Goal: Task Accomplishment & Management: Manage account settings

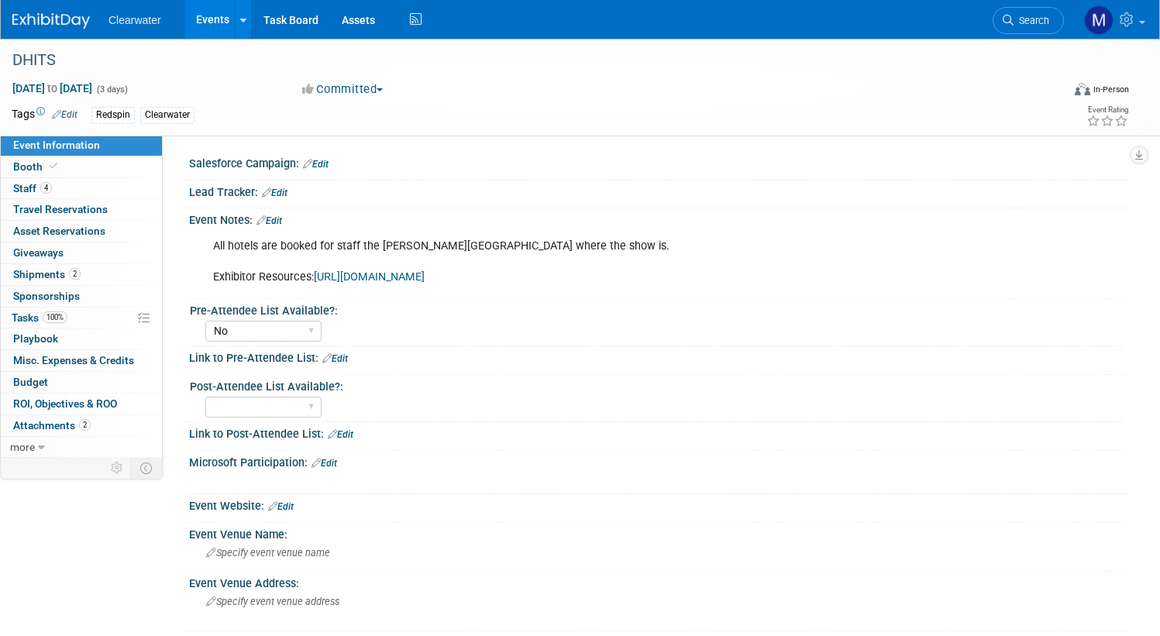
select select "No"
click at [224, 20] on link "Events" at bounding box center [212, 19] width 57 height 39
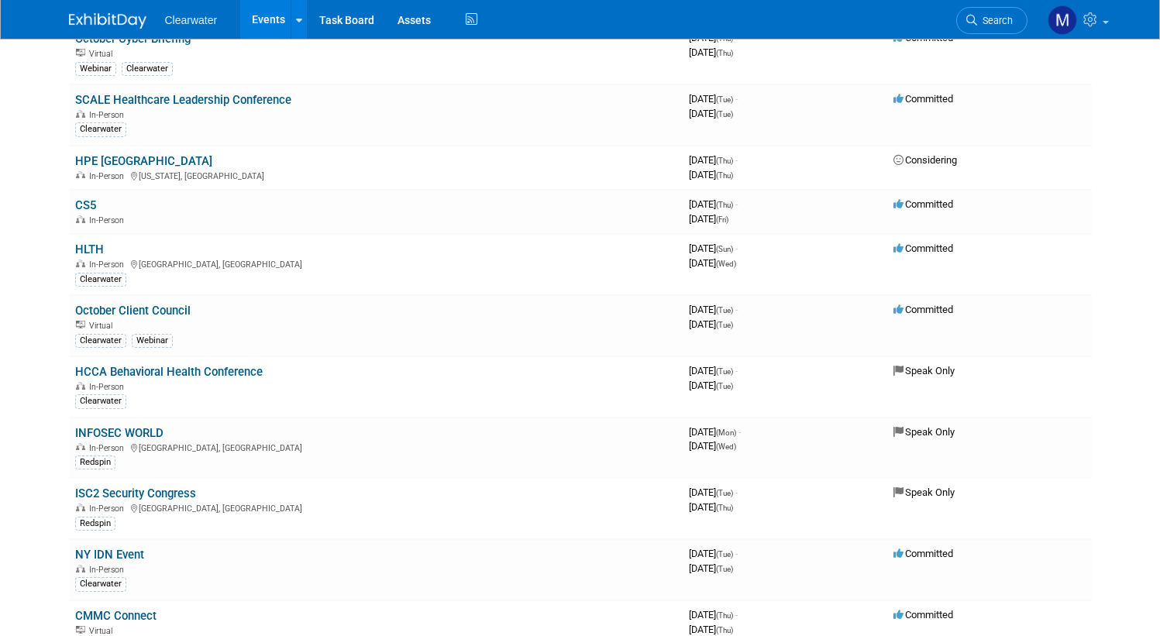
scroll to position [18, 0]
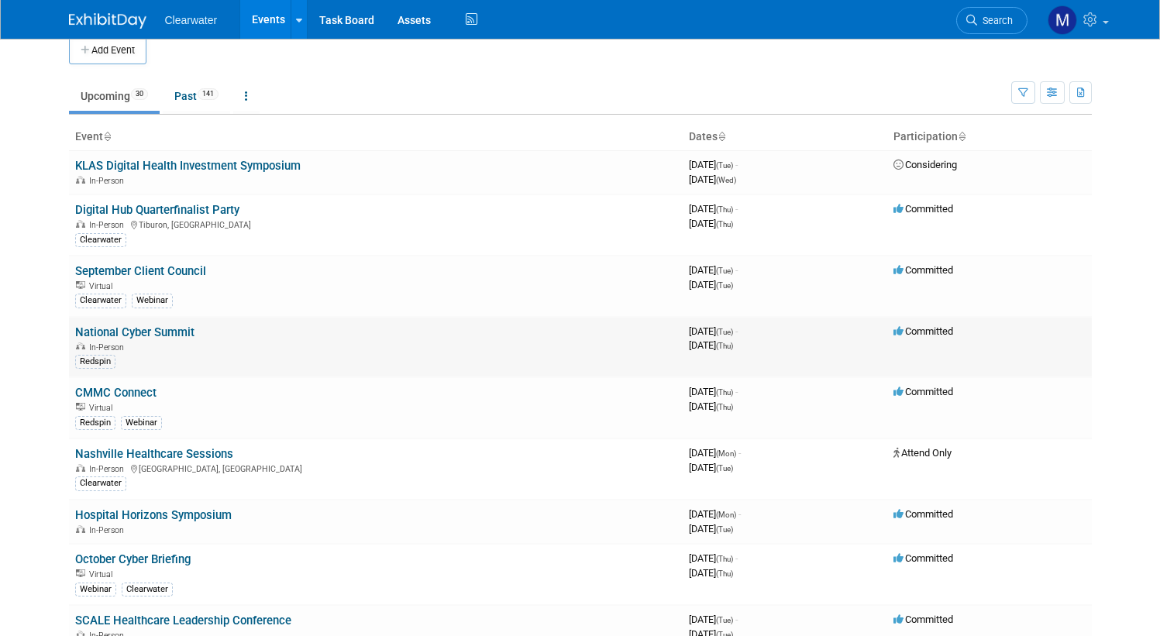
click at [184, 328] on link "National Cyber Summit" at bounding box center [134, 333] width 119 height 14
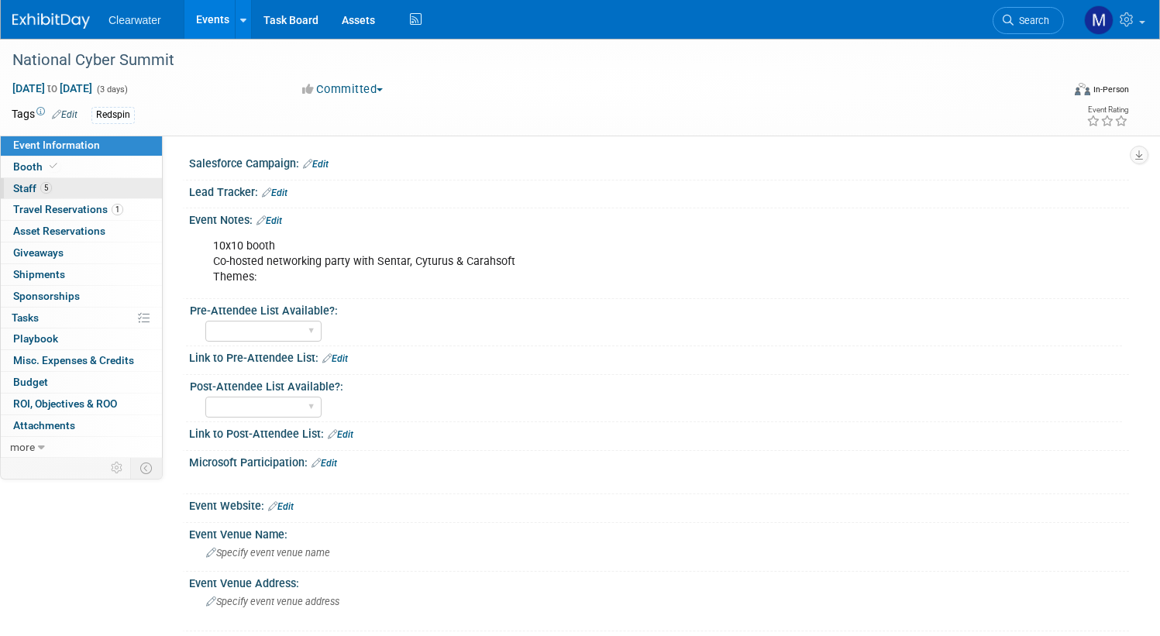
click at [53, 192] on link "5 Staff 5" at bounding box center [81, 188] width 161 height 21
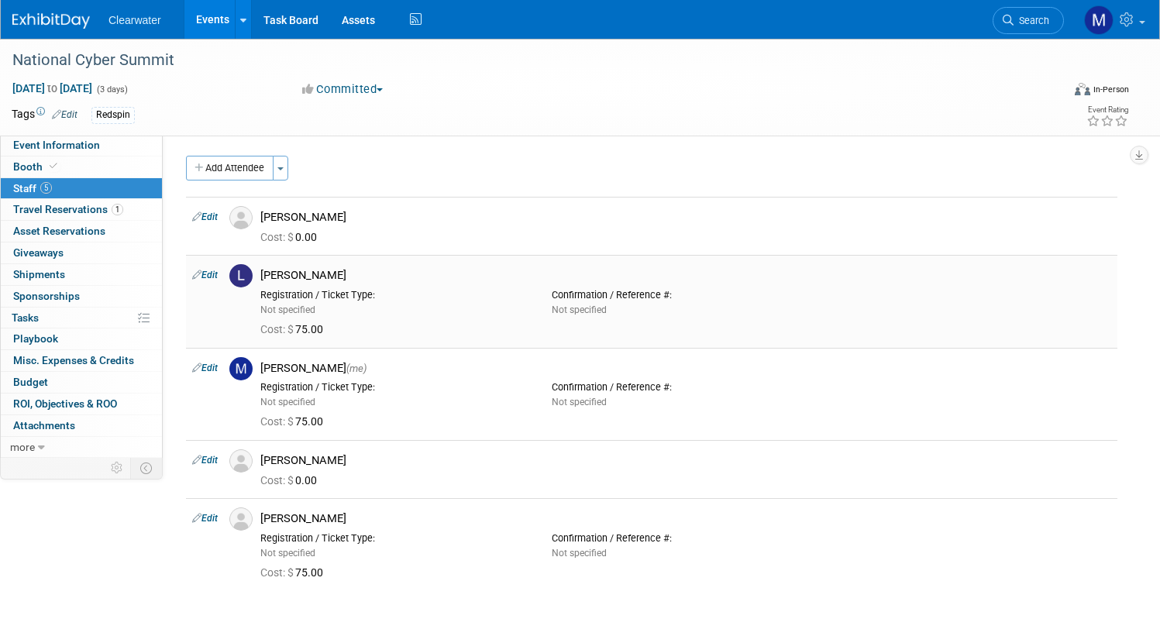
click at [204, 277] on link "Edit" at bounding box center [205, 275] width 26 height 11
select select "6c46adc4-cc11-4eae-b7cd-f46536167b1d"
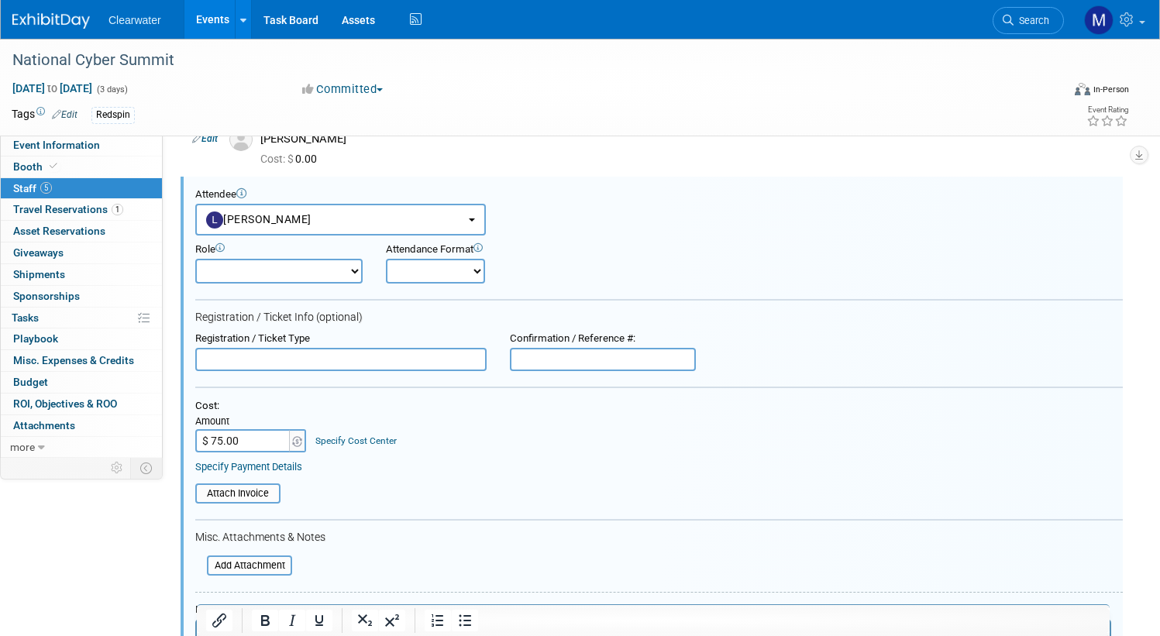
click at [303, 348] on input "text" at bounding box center [340, 359] width 291 height 23
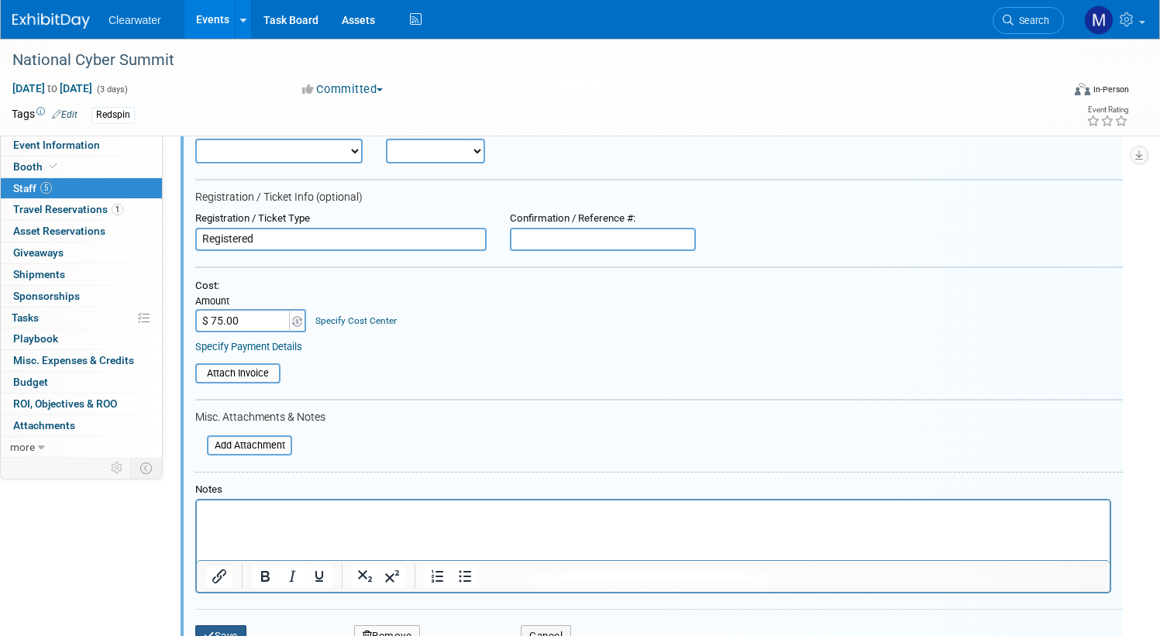
type input "Registered"
click at [222, 625] on button "Save" at bounding box center [220, 636] width 51 height 22
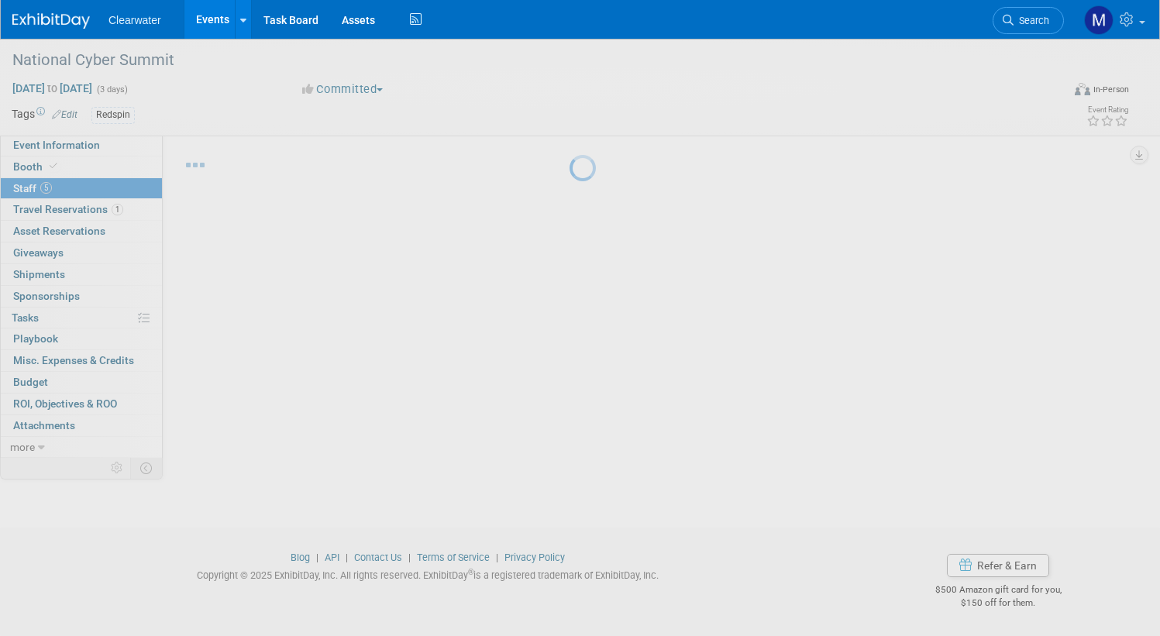
scroll to position [22, 0]
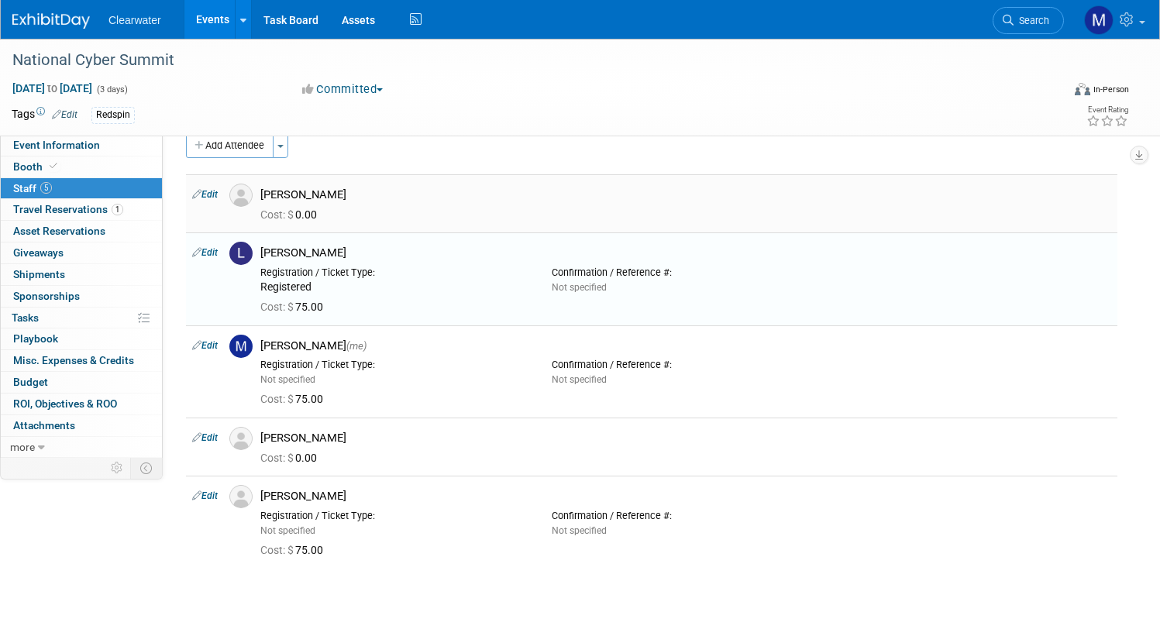
click at [202, 191] on link "Edit" at bounding box center [205, 194] width 26 height 11
select select "9525a78b-1193-40d3-9577-a4f0524ff7b7"
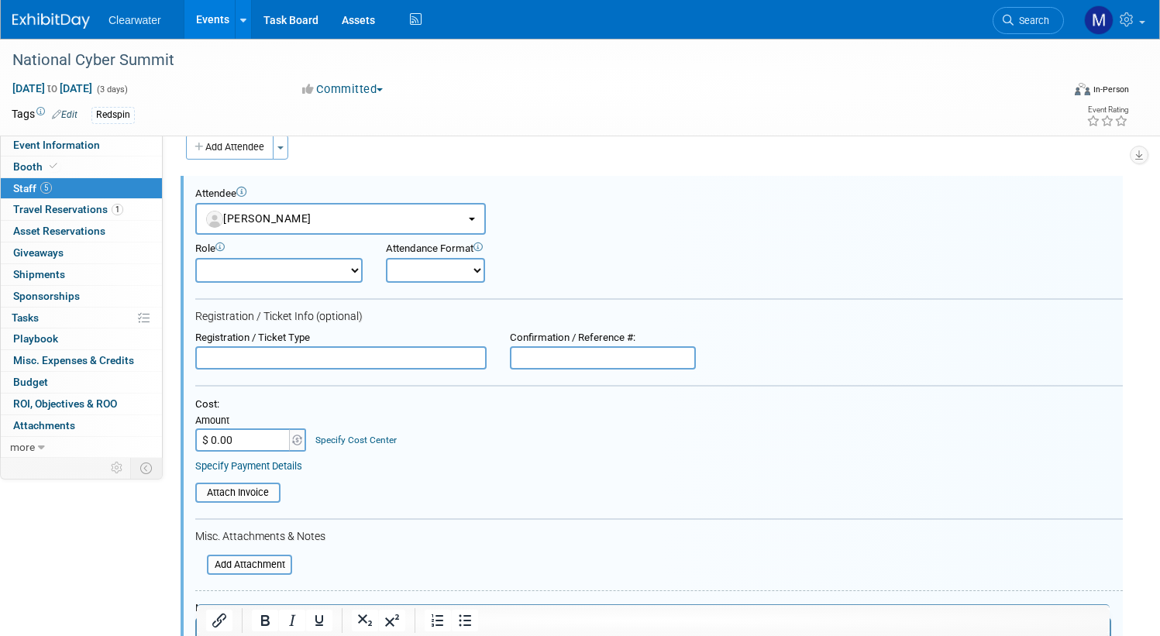
scroll to position [0, 0]
click at [252, 350] on input "text" at bounding box center [340, 357] width 291 height 23
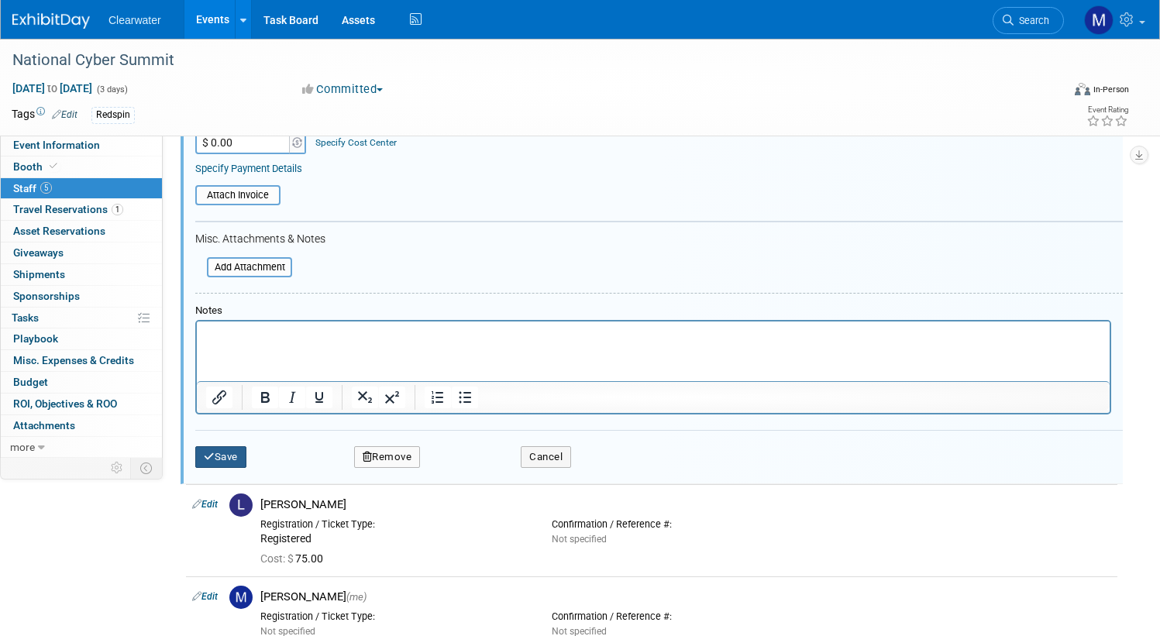
type input "Registered with comp"
click at [213, 452] on icon "submit" at bounding box center [209, 457] width 11 height 10
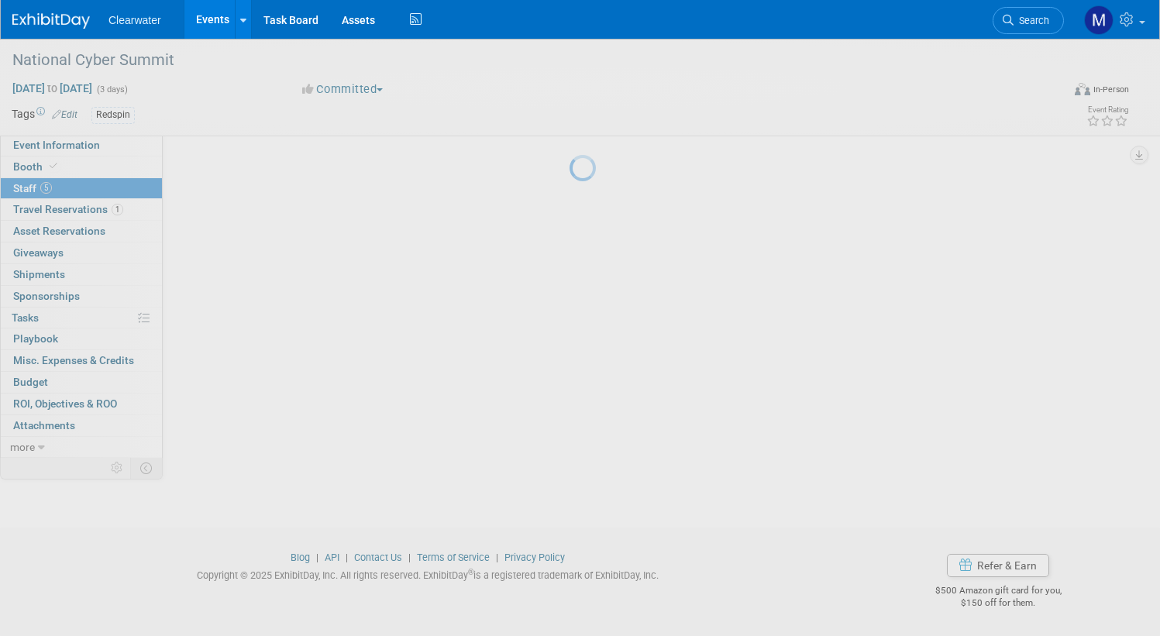
scroll to position [150, 0]
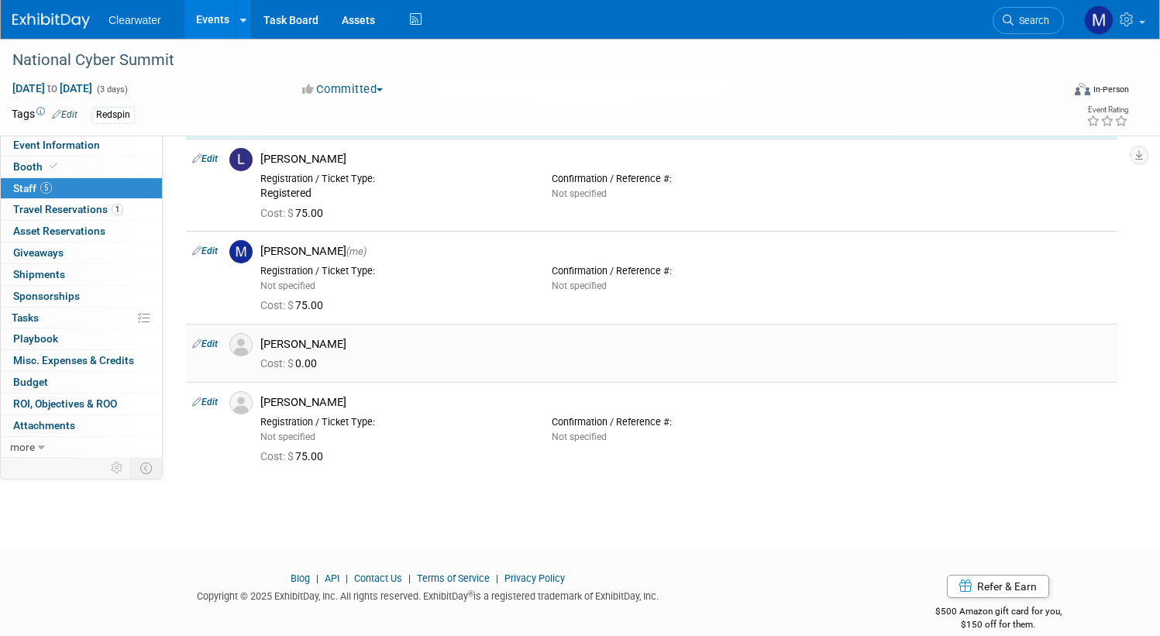
click at [206, 339] on link "Edit" at bounding box center [205, 344] width 26 height 11
select select "f8ed938e-b4d2-4446-8c5f-393725627dae"
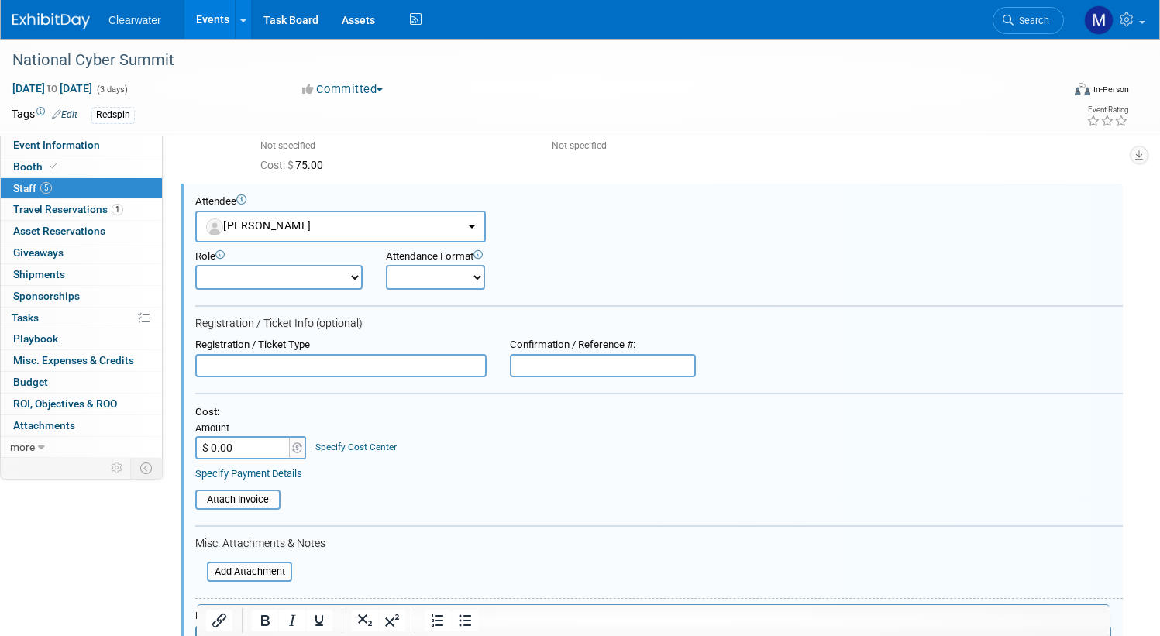
scroll to position [0, 0]
click at [257, 354] on input "text" at bounding box center [340, 365] width 291 height 23
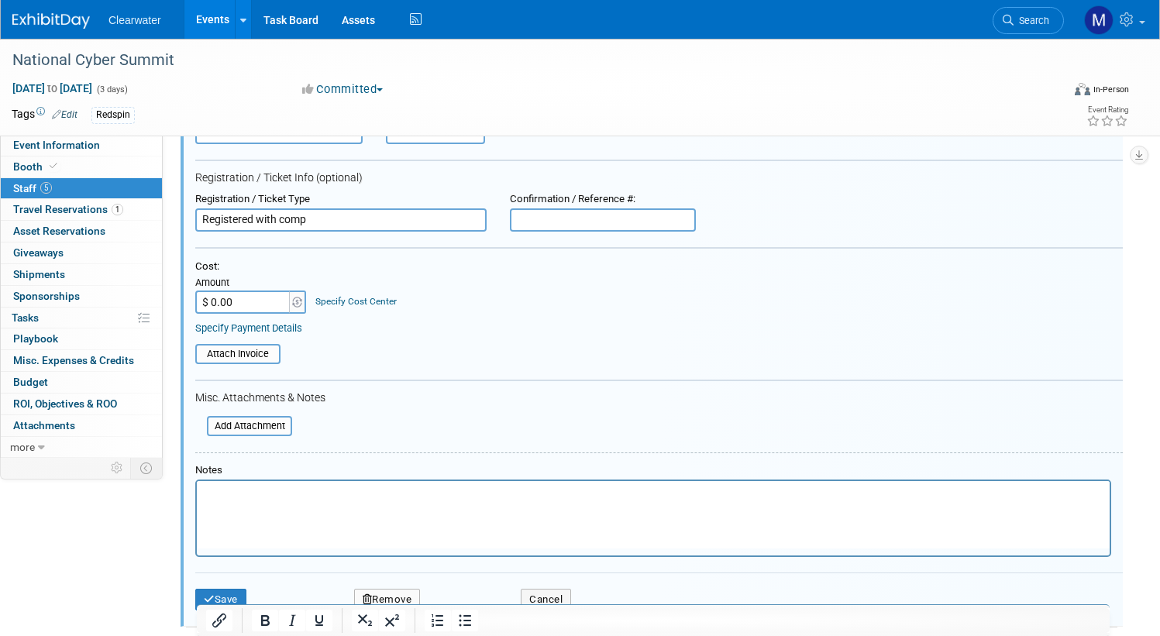
scroll to position [595, 0]
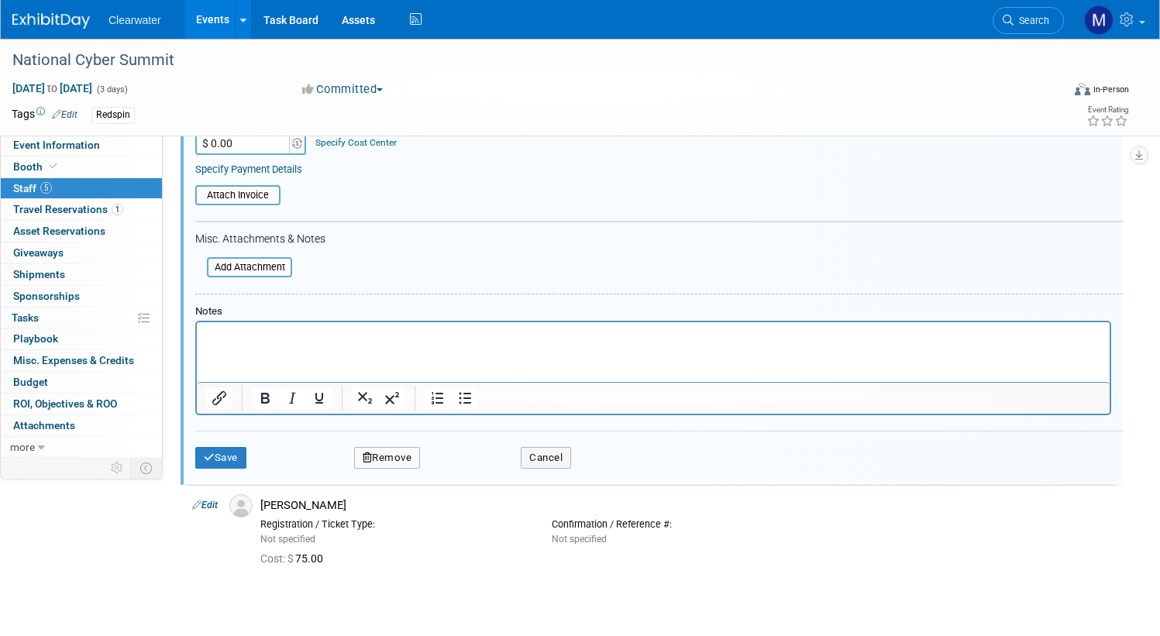
type input "Registered with comp"
click at [228, 431] on div "Save Remove Cancel" at bounding box center [659, 456] width 928 height 50
click at [227, 447] on button "Save" at bounding box center [220, 458] width 51 height 22
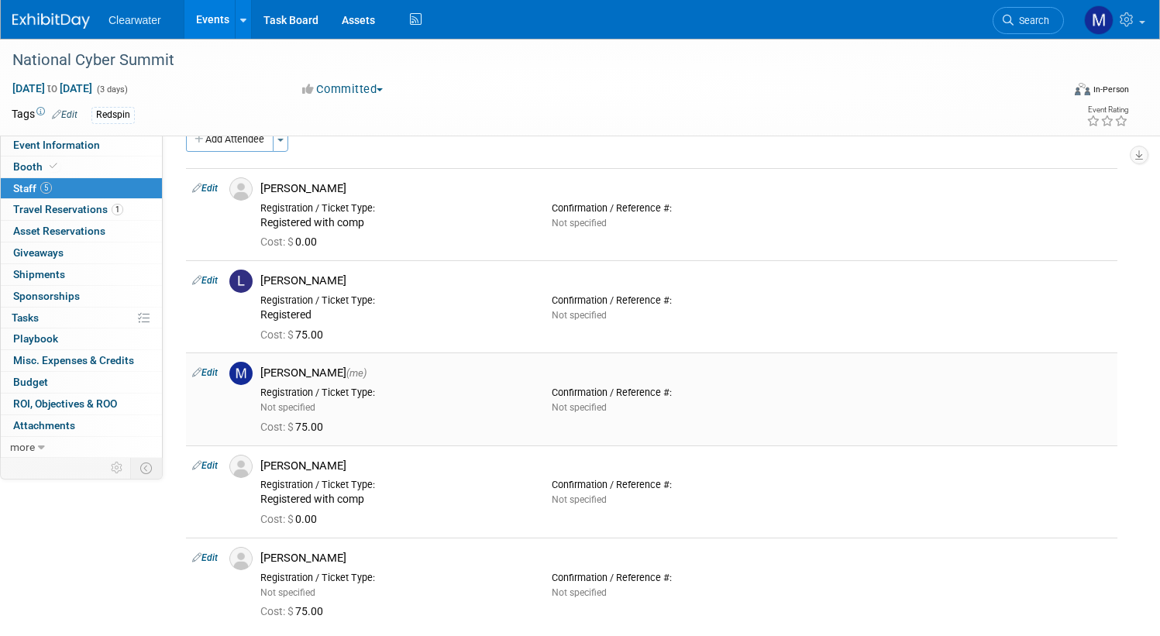
scroll to position [91, 0]
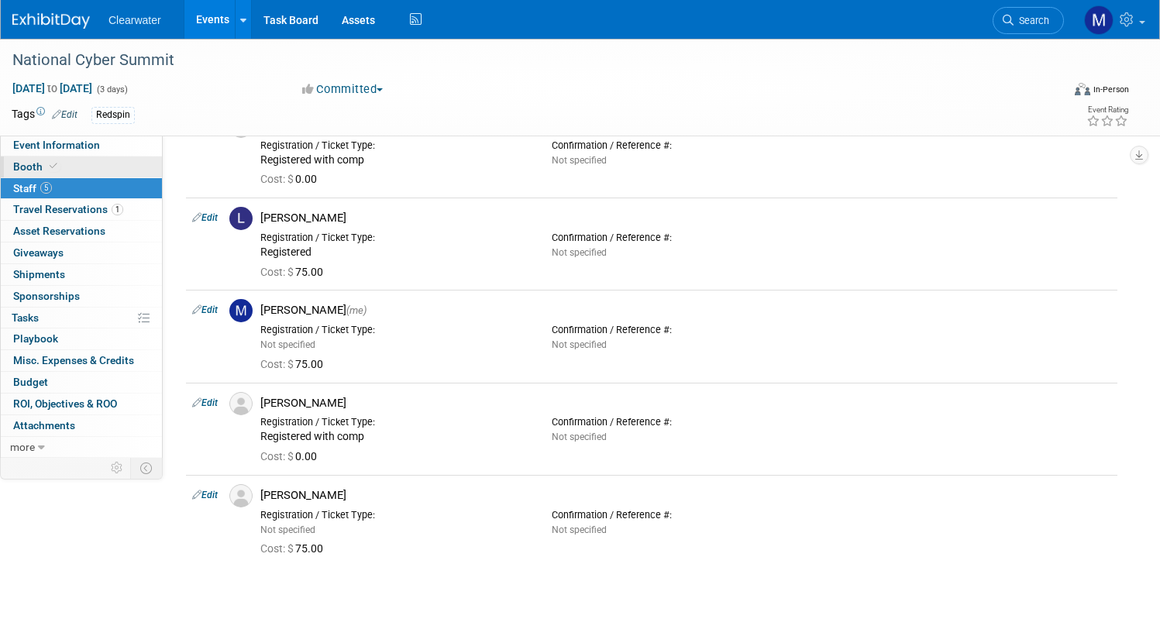
click at [36, 168] on span "Booth" at bounding box center [36, 166] width 47 height 12
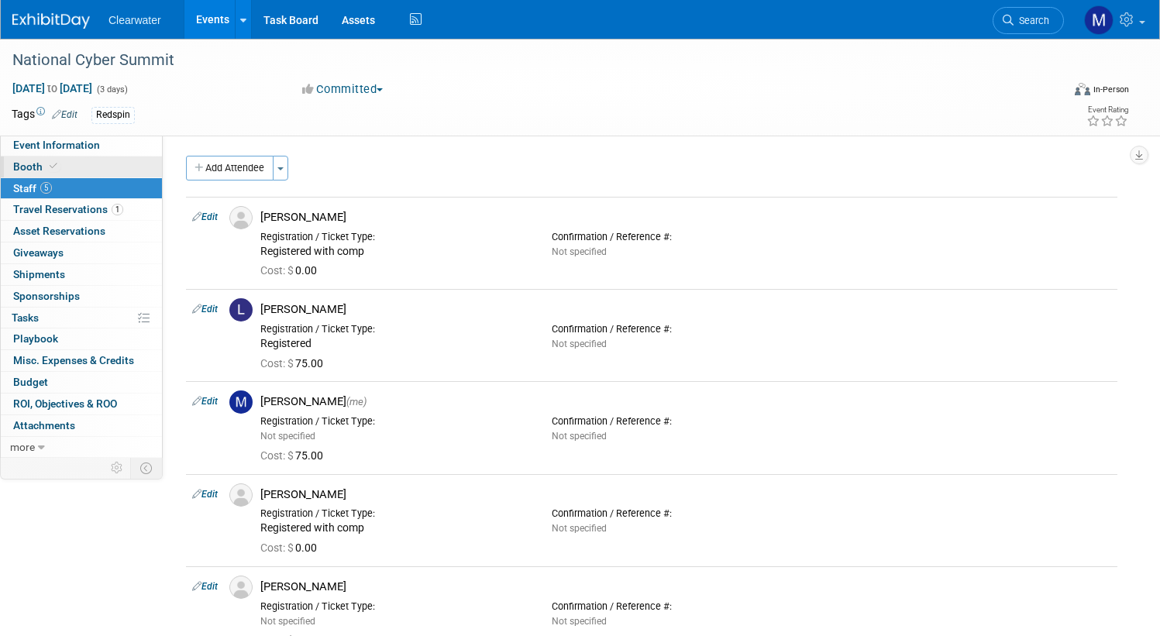
select select "Paid"
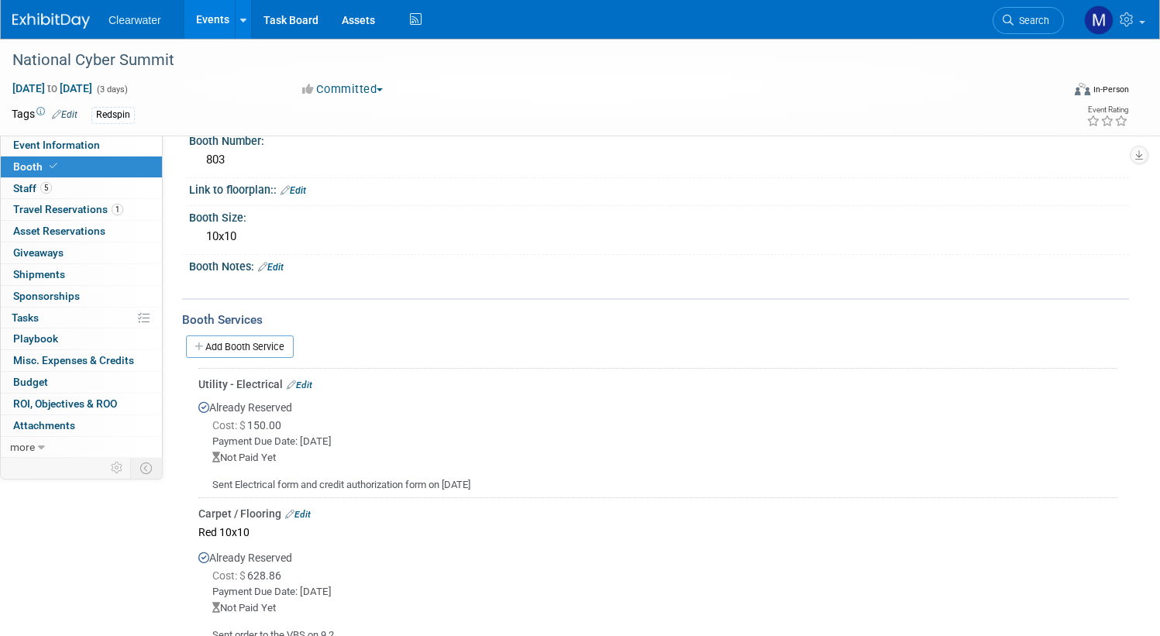
scroll to position [333, 0]
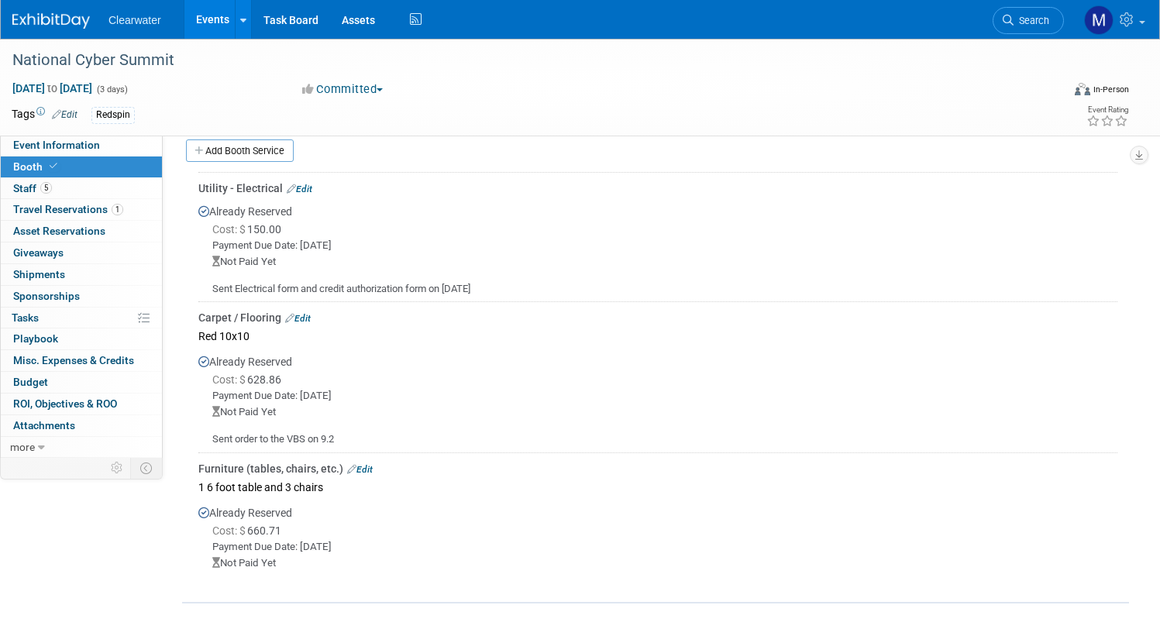
click at [305, 315] on link "Edit" at bounding box center [298, 318] width 26 height 11
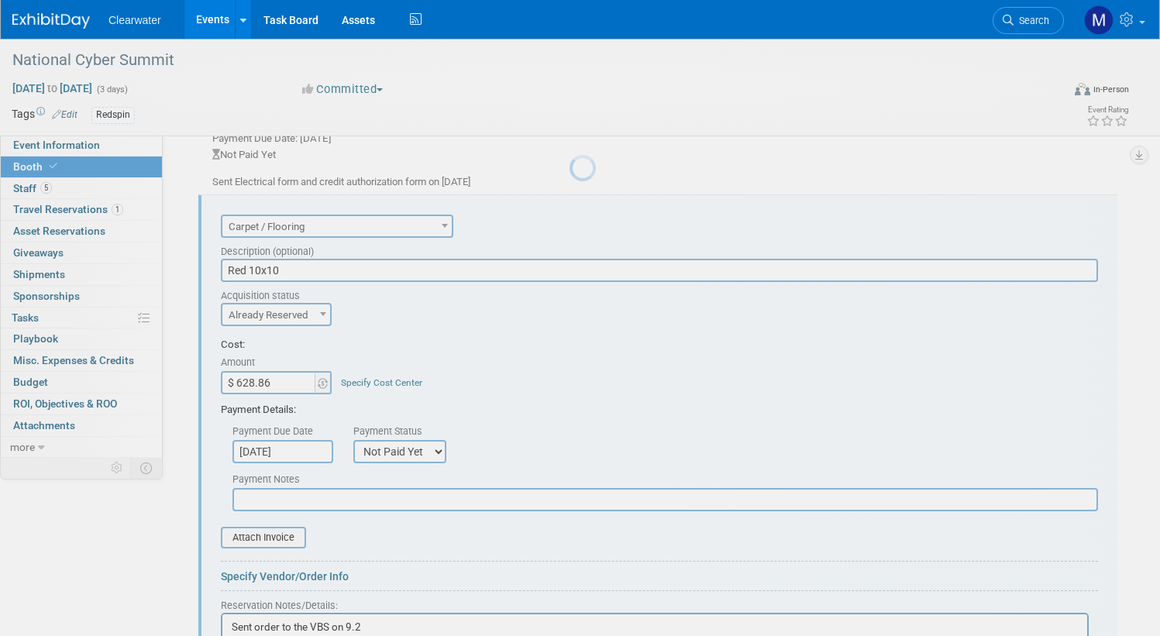
scroll to position [0, 0]
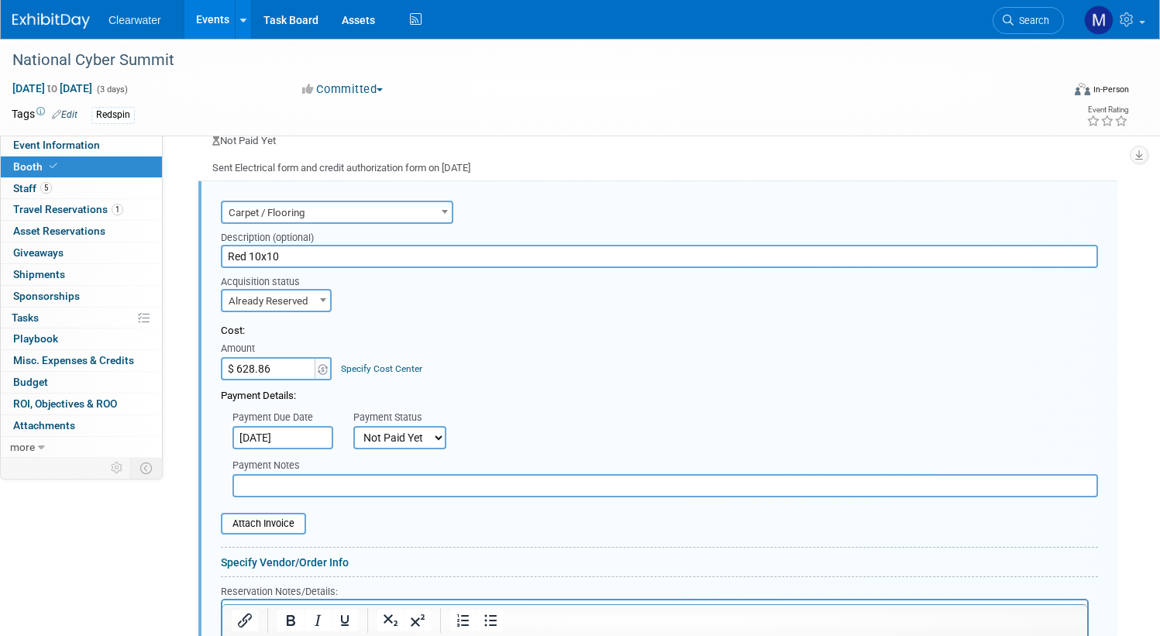
select select "1"
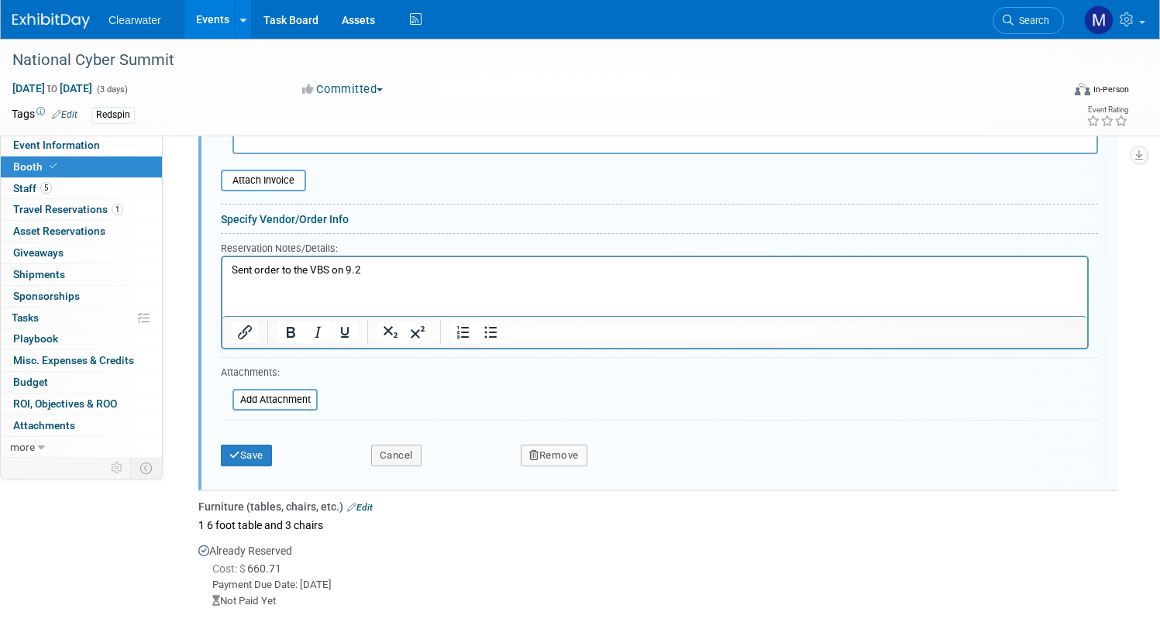
scroll to position [828, 0]
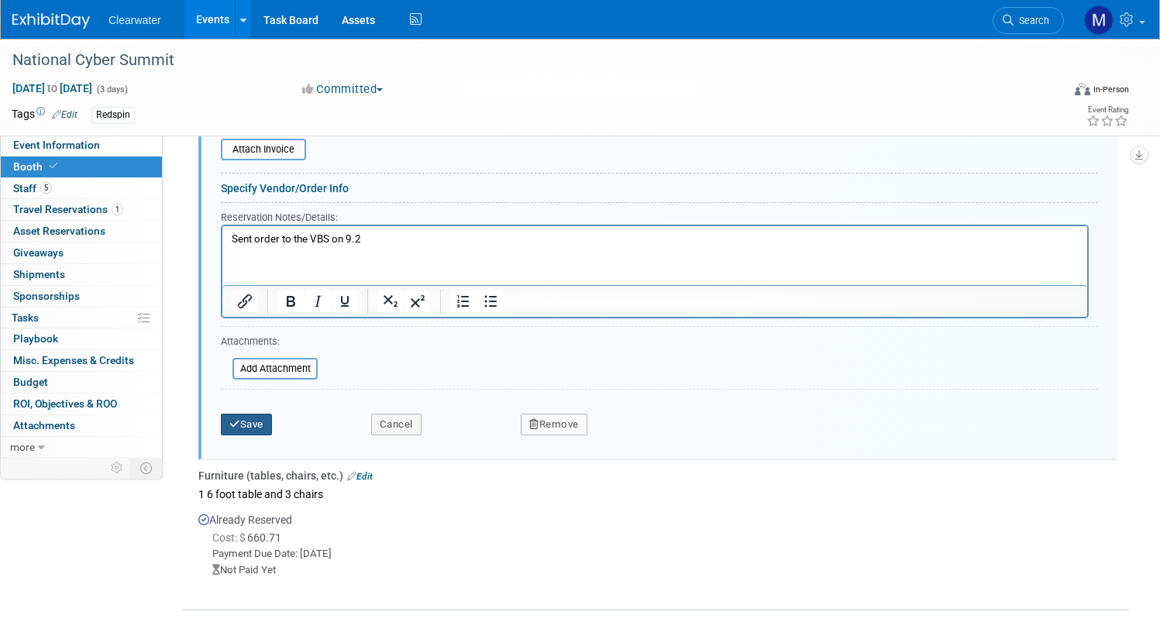
click at [256, 414] on button "Save" at bounding box center [246, 425] width 51 height 22
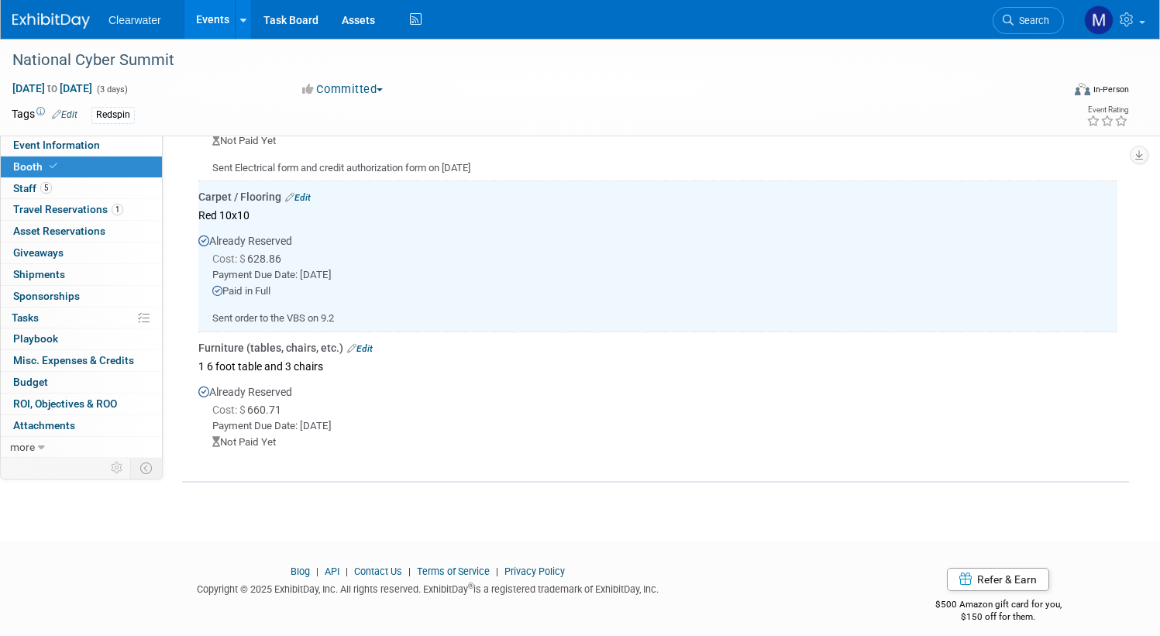
scroll to position [457, 0]
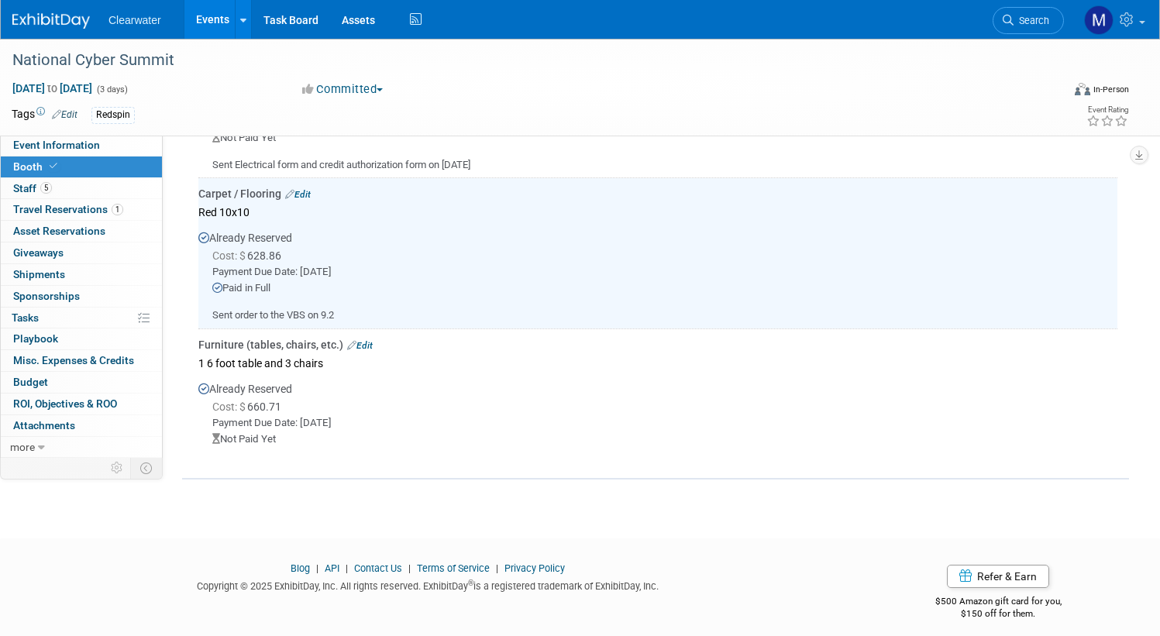
click at [356, 341] on link "Edit" at bounding box center [360, 345] width 26 height 11
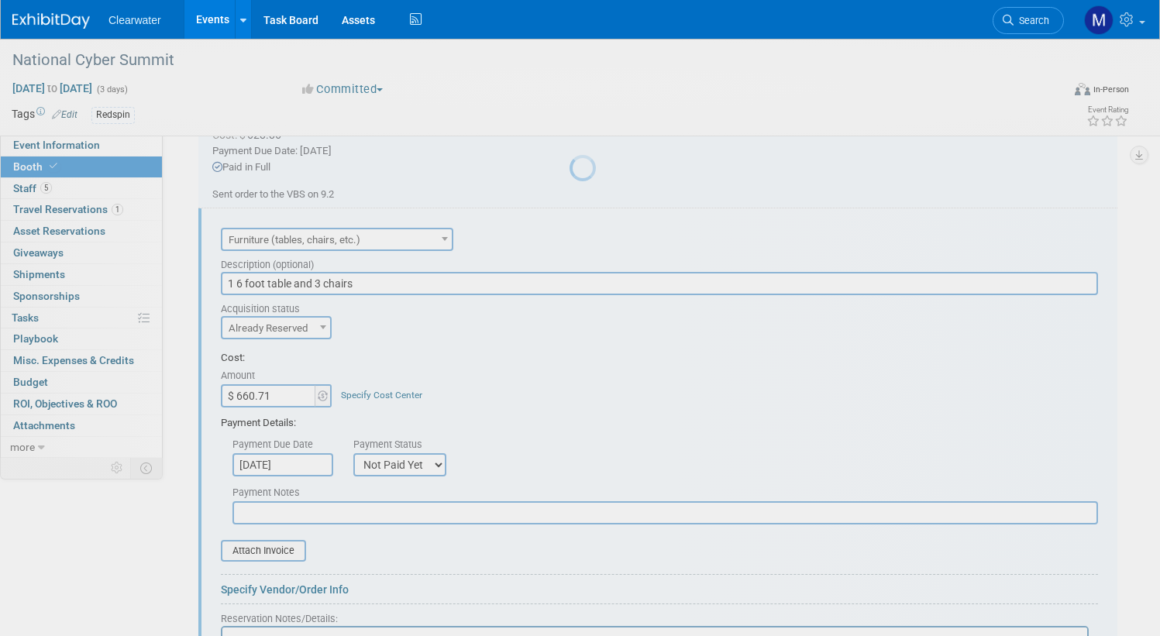
scroll to position [603, 0]
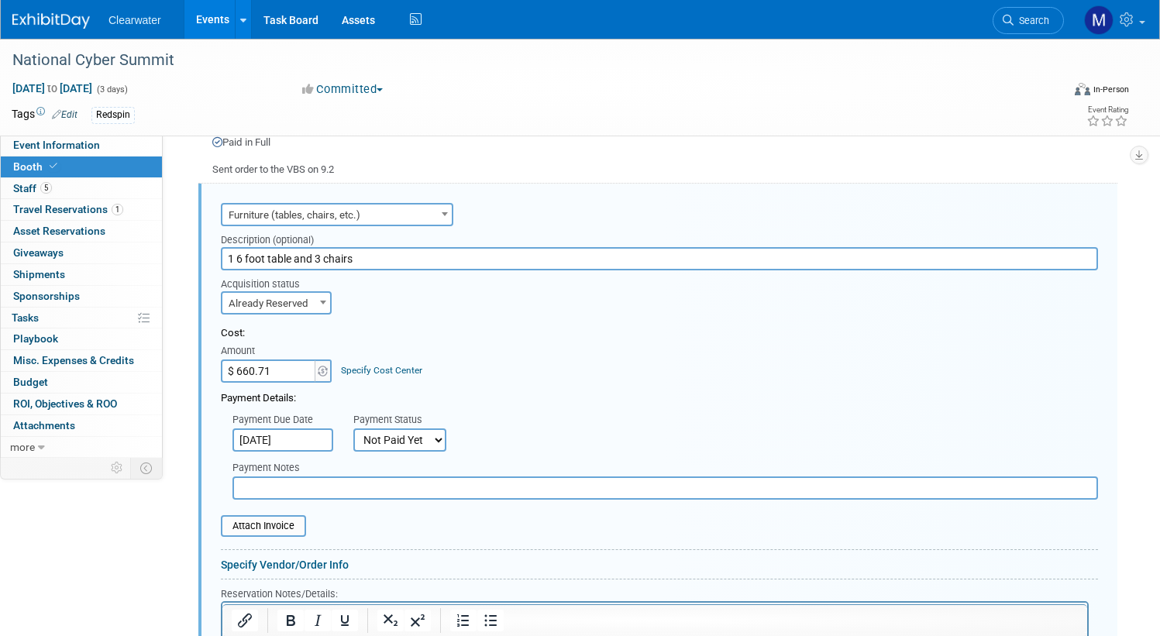
select select "1"
click at [556, 406] on div "Payment Due Date Sep 3, 2025 Payment Status Not Paid Yet Partially Paid Paid in…" at bounding box center [659, 429] width 901 height 46
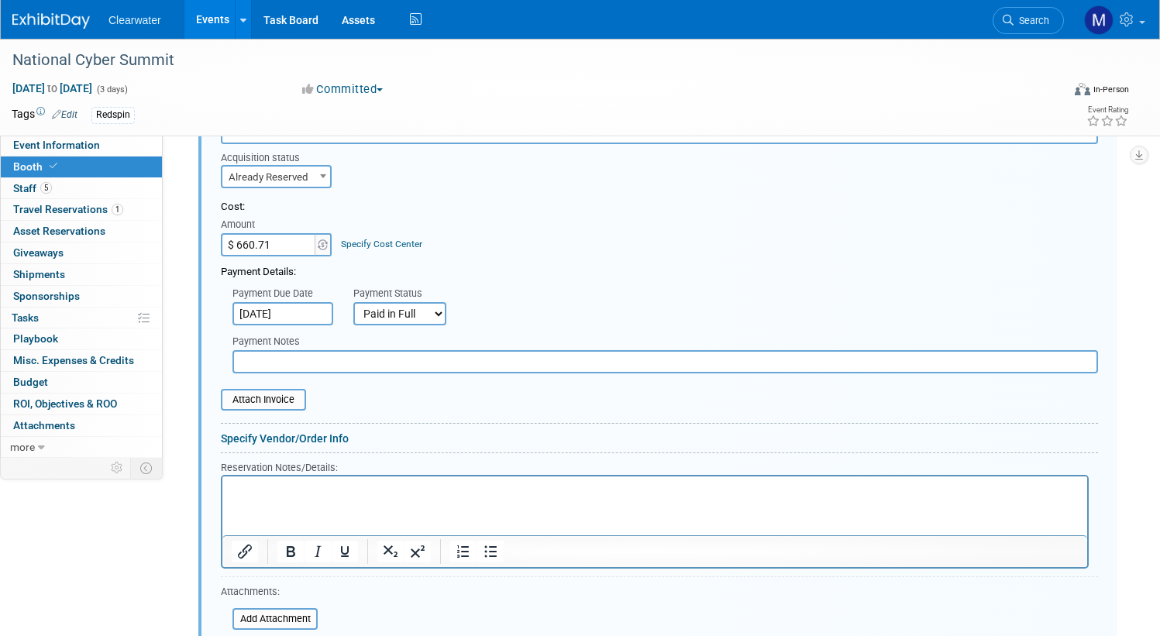
scroll to position [842, 0]
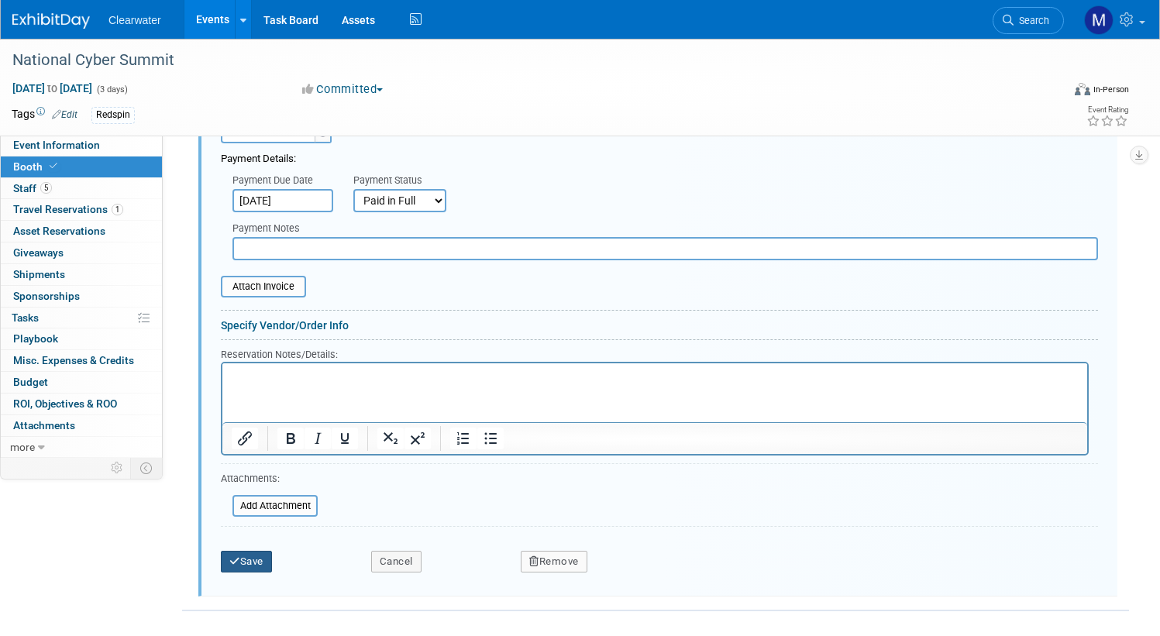
click at [249, 551] on button "Save" at bounding box center [246, 562] width 51 height 22
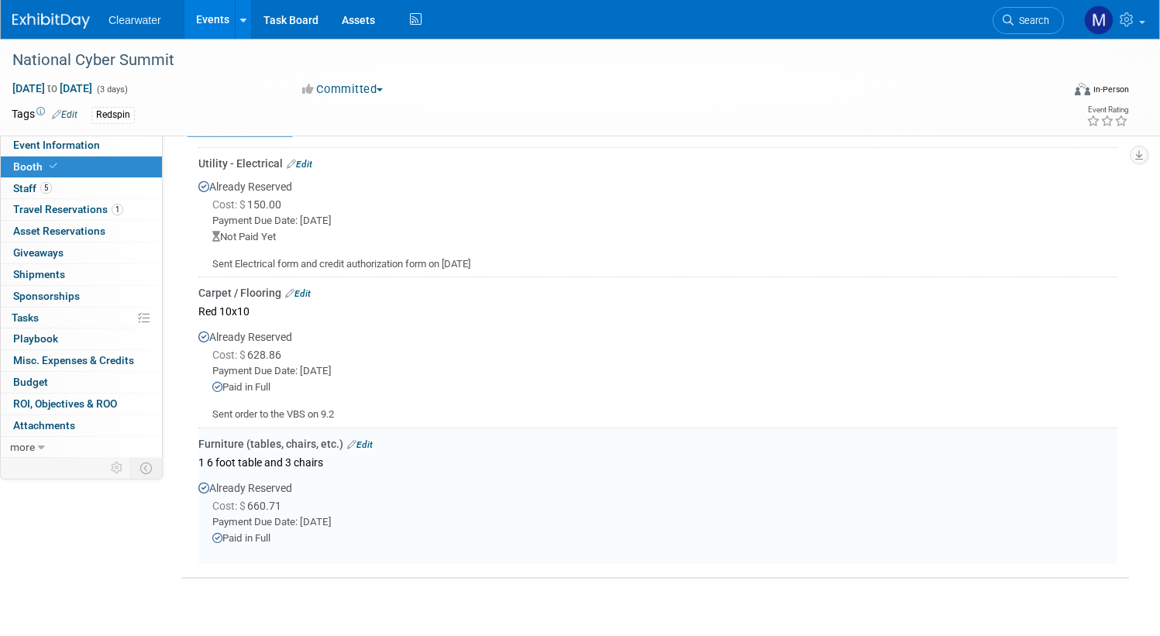
scroll to position [330, 0]
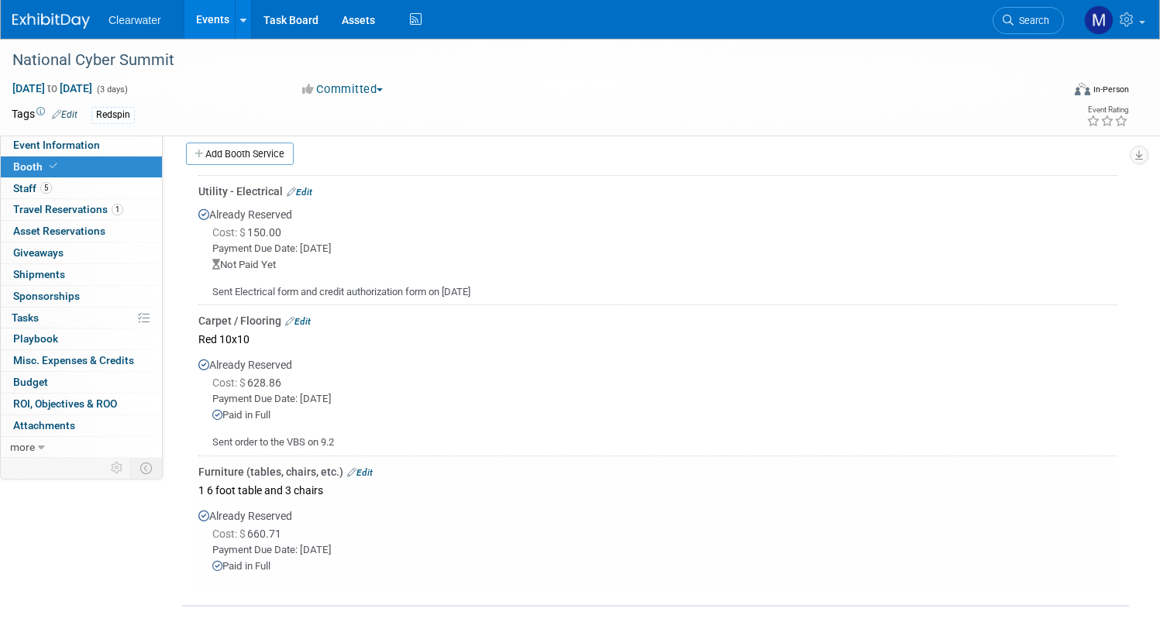
click at [306, 187] on link "Edit" at bounding box center [300, 192] width 26 height 11
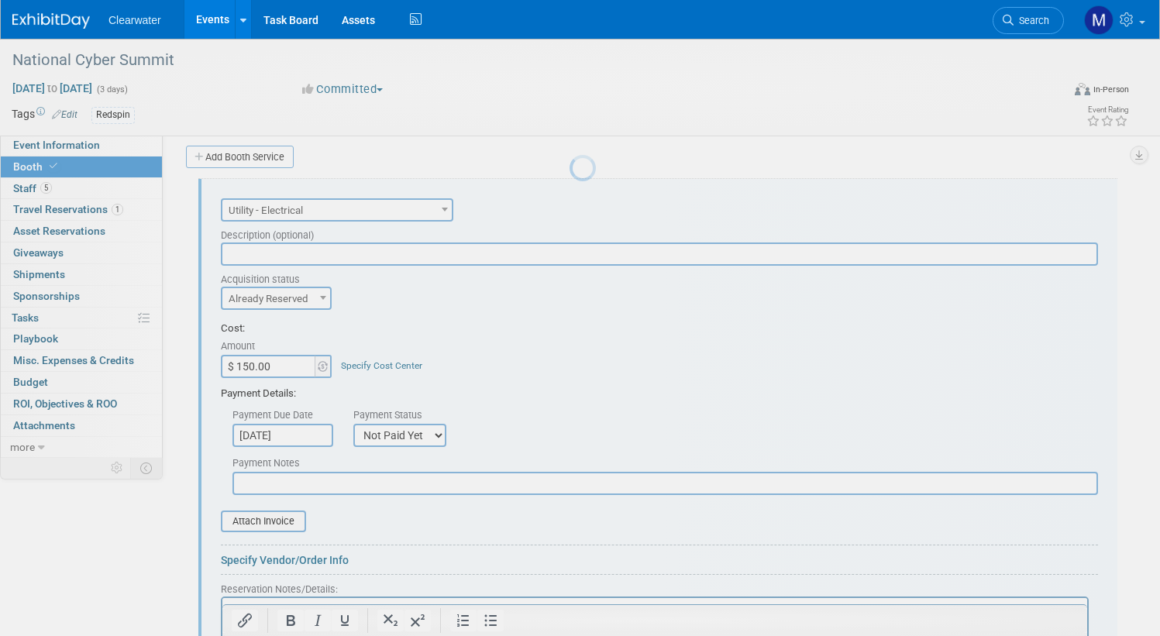
scroll to position [326, 0]
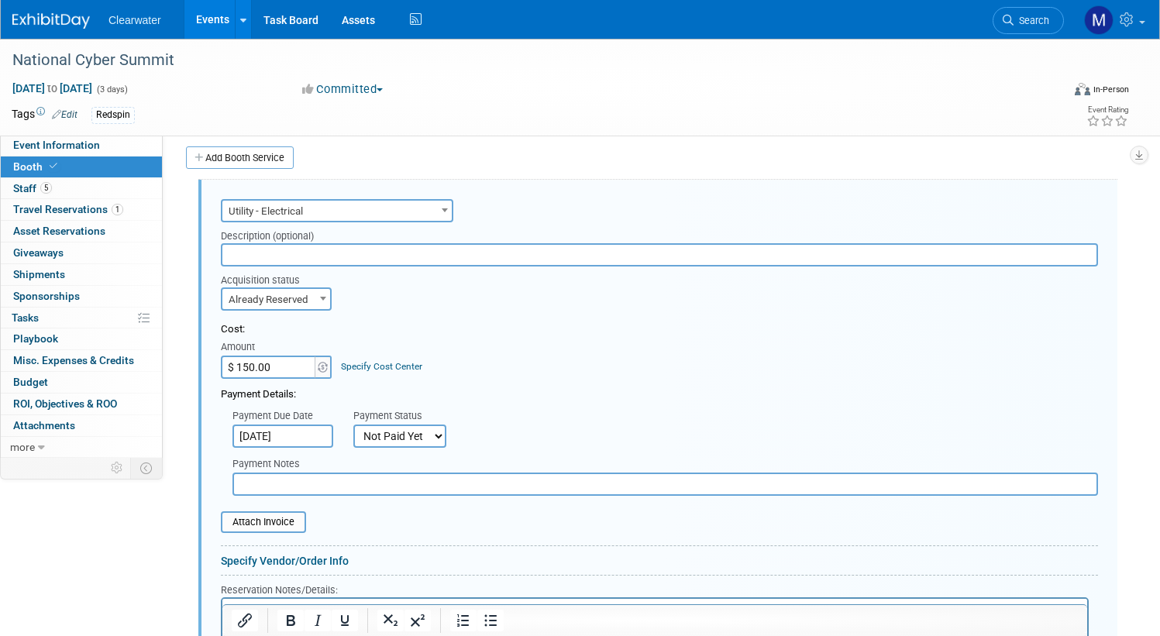
select select "1"
click at [584, 393] on div "Payment Details:" at bounding box center [659, 390] width 877 height 23
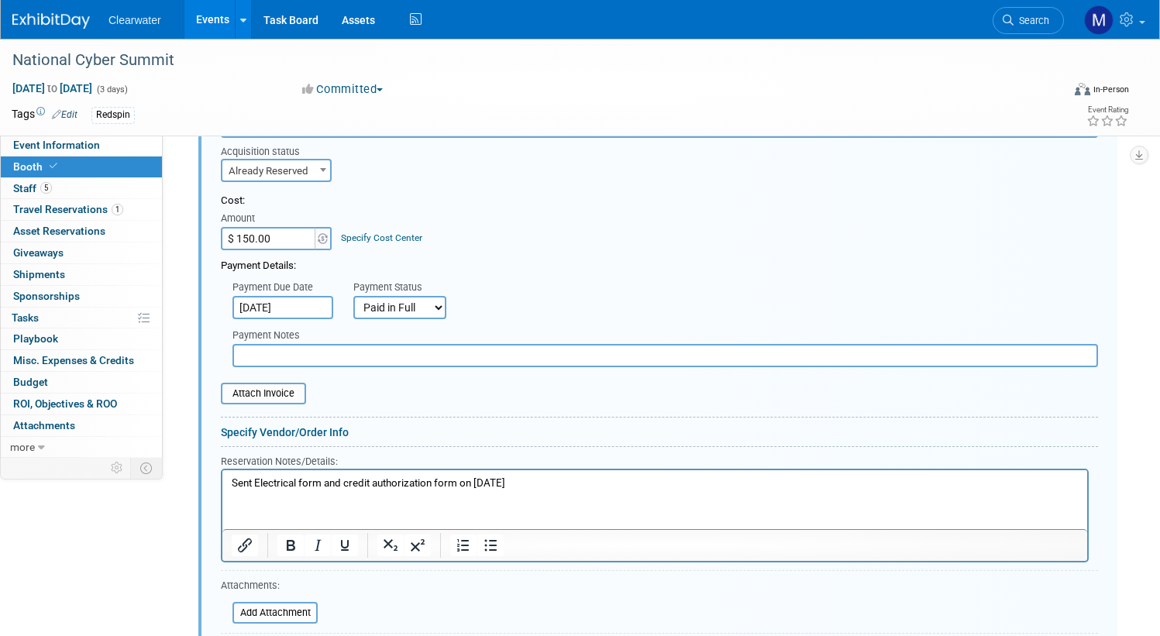
scroll to position [484, 0]
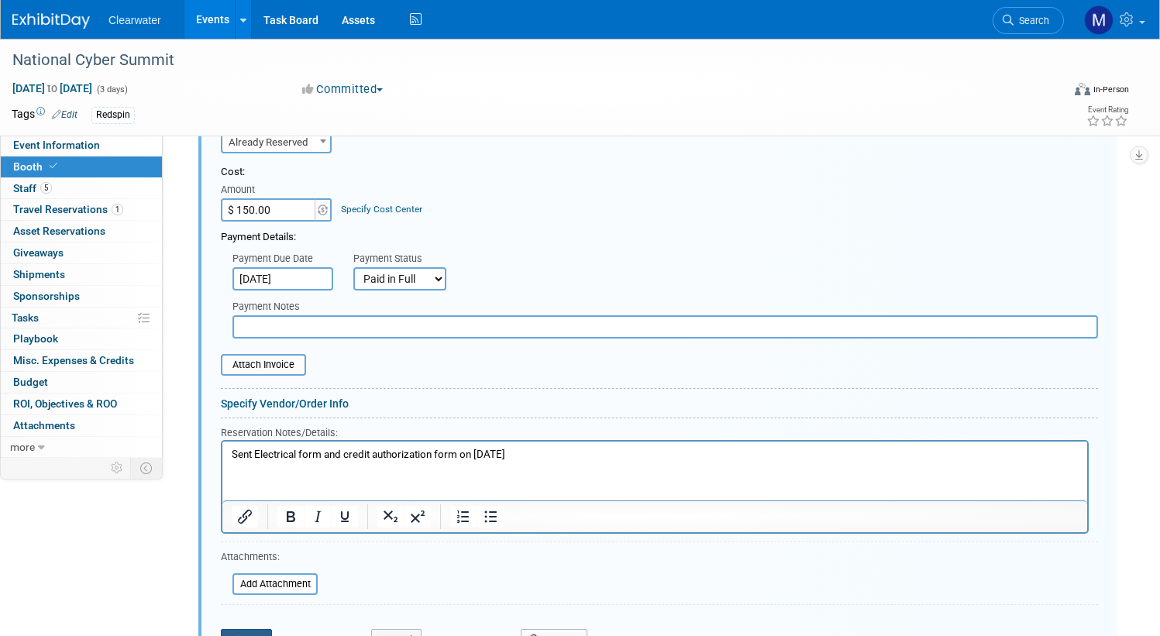
click at [261, 629] on button "Save" at bounding box center [246, 640] width 51 height 22
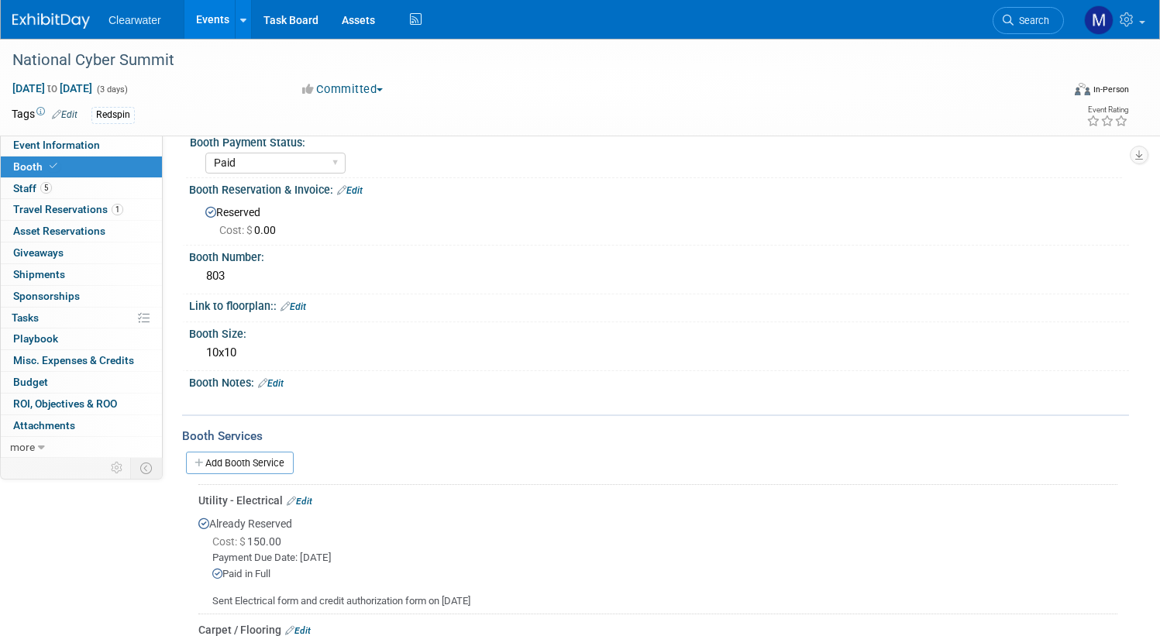
scroll to position [0, 0]
